Goal: Information Seeking & Learning: Learn about a topic

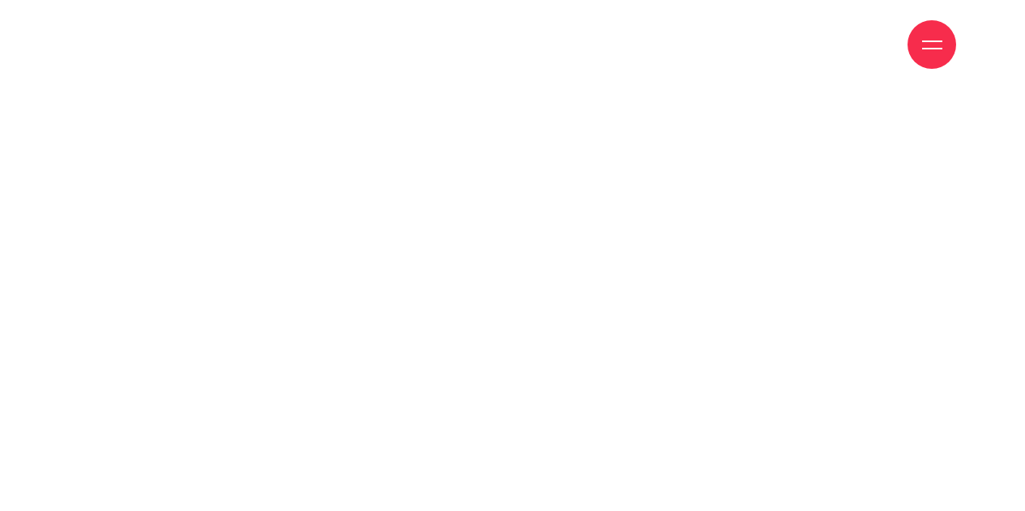
scroll to position [2018, 0]
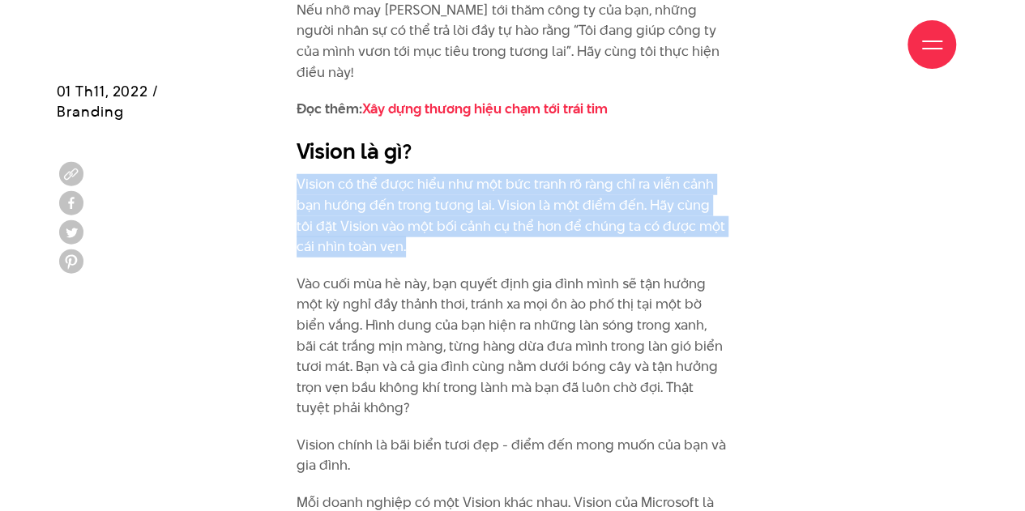
drag, startPoint x: 298, startPoint y: 181, endPoint x: 399, endPoint y: 255, distance: 124.6
click at [399, 255] on p "Vision có thể được hiểu như một bức tranh rõ ràng chỉ ra viễn cảnh bạn hướng đế…" at bounding box center [512, 215] width 432 height 83
drag, startPoint x: 384, startPoint y: 241, endPoint x: 298, endPoint y: 177, distance: 106.6
click at [298, 177] on p "Vision có thể được hiểu như một bức tranh rõ ràng chỉ ra viễn cảnh bạn hướng đế…" at bounding box center [512, 215] width 432 height 83
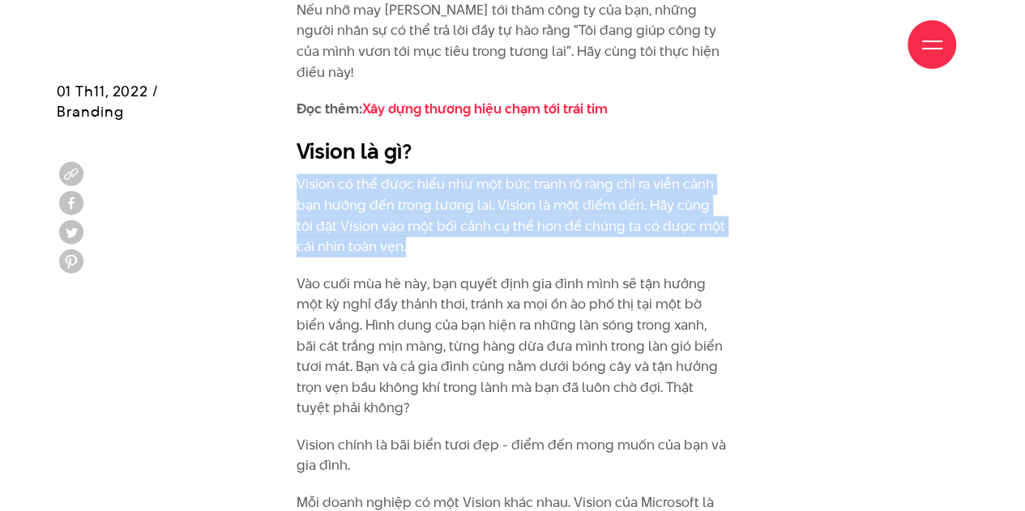
click at [297, 177] on p "Vision có thể được hiểu như một bức tranh rõ ràng chỉ ra viễn cảnh bạn hướng đế…" at bounding box center [512, 215] width 432 height 83
click at [393, 249] on p "Vision có thể được hiểu như một bức tranh rõ ràng chỉ ra viễn cảnh bạn hướng đế…" at bounding box center [512, 215] width 432 height 83
drag, startPoint x: 301, startPoint y: 183, endPoint x: 406, endPoint y: 254, distance: 126.7
click at [406, 254] on p "Vision có thể được hiểu như một bức tranh rõ ràng chỉ ra viễn cảnh bạn hướng đế…" at bounding box center [512, 215] width 432 height 83
click at [407, 254] on p "Vision có thể được hiểu như một bức tranh rõ ràng chỉ ra viễn cảnh bạn hướng đế…" at bounding box center [512, 215] width 432 height 83
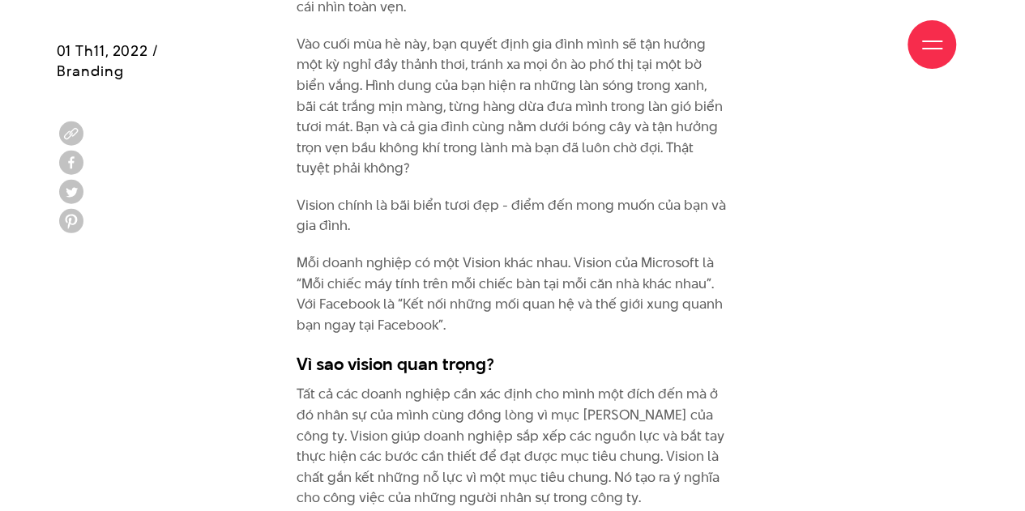
scroll to position [2261, 0]
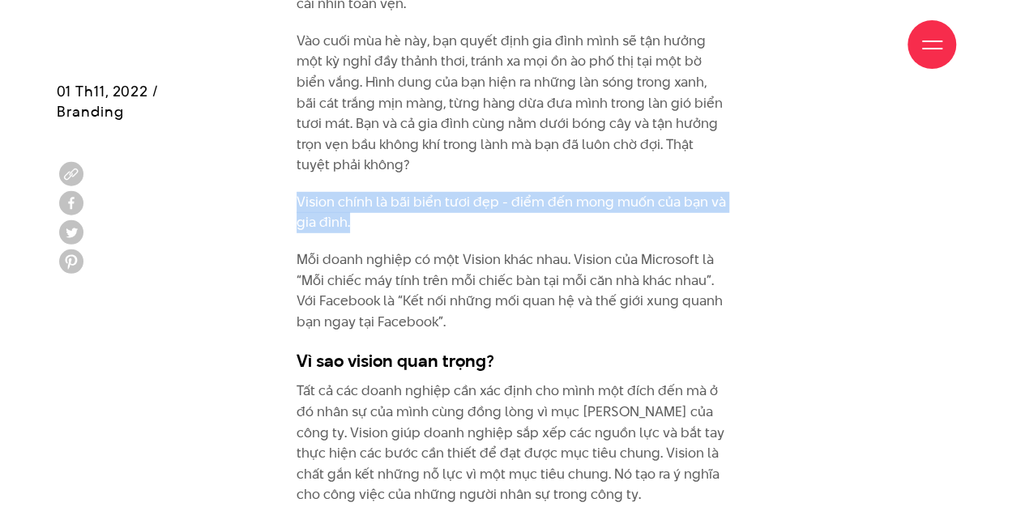
drag, startPoint x: 298, startPoint y: 202, endPoint x: 495, endPoint y: 219, distance: 197.6
click at [495, 219] on p "Vision chính là bãi biển tươi đẹp - điểm đến mong muốn của bạn và gia đình." at bounding box center [512, 212] width 432 height 41
click at [490, 228] on p "Vision chính là bãi biển tươi đẹp - điểm đến mong muốn của bạn và gia đình." at bounding box center [512, 212] width 432 height 41
